Goal: Task Accomplishment & Management: Manage account settings

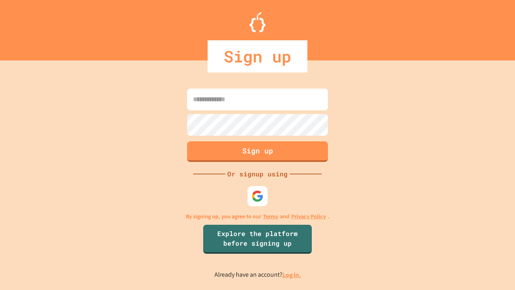
click at [292, 275] on link "Log in." at bounding box center [292, 275] width 19 height 8
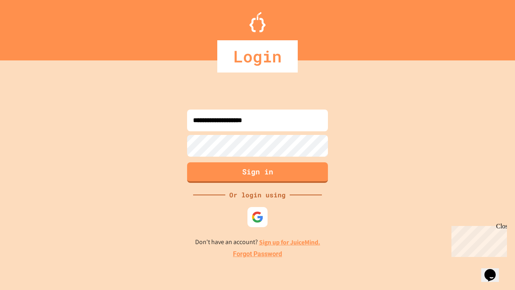
type input "**********"
